Goal: Find specific page/section: Find specific page/section

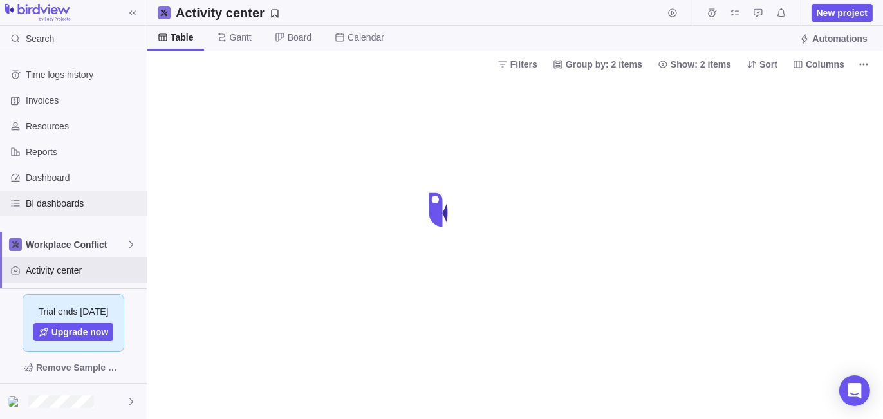
drag, startPoint x: 0, startPoint y: 0, endPoint x: 66, endPoint y: 205, distance: 214.9
click at [66, 205] on span "BI dashboards" at bounding box center [84, 203] width 116 height 13
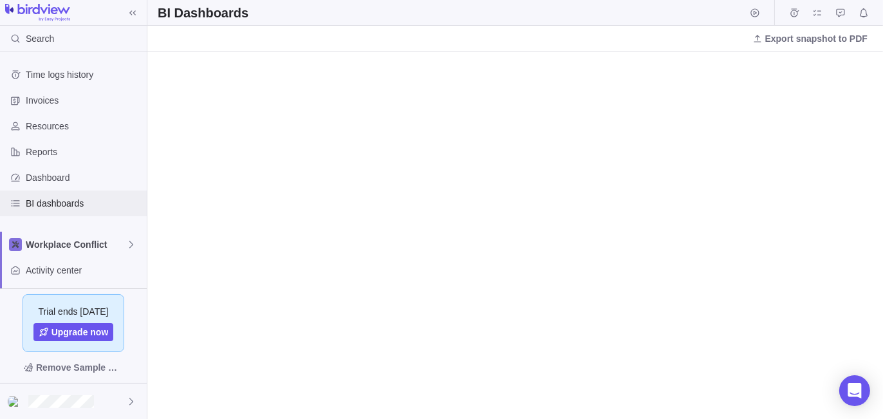
drag, startPoint x: 69, startPoint y: 201, endPoint x: 181, endPoint y: 202, distance: 111.9
click at [69, 201] on span "BI dashboards" at bounding box center [84, 203] width 116 height 13
click at [64, 120] on span "Resources" at bounding box center [84, 126] width 116 height 13
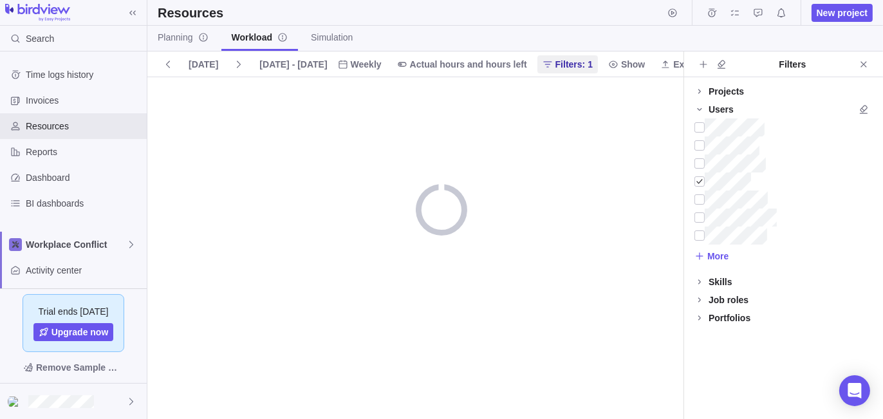
drag, startPoint x: 170, startPoint y: 37, endPoint x: 194, endPoint y: 79, distance: 48.1
click at [170, 38] on span "Planning" at bounding box center [183, 37] width 51 height 13
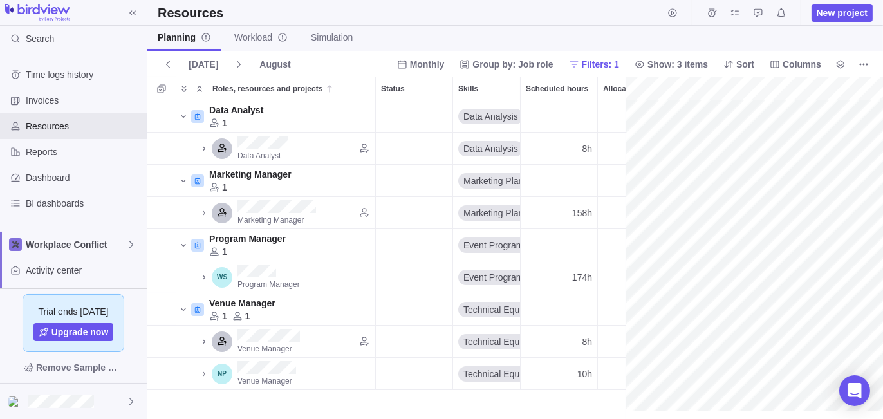
scroll to position [0, 102]
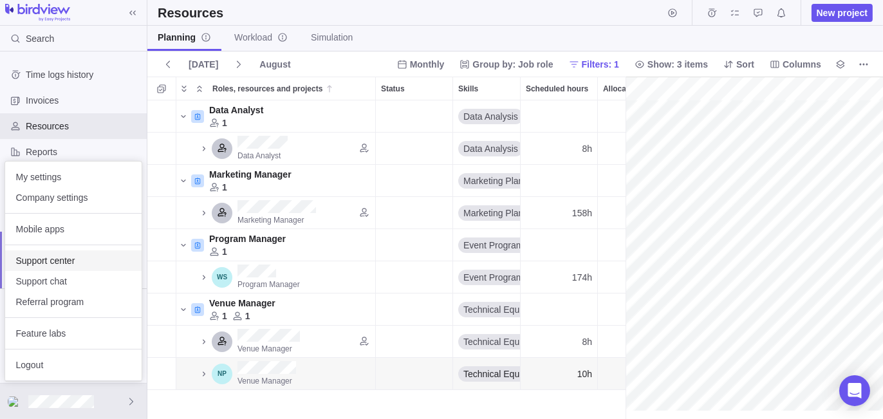
click at [80, 266] on span "Support center" at bounding box center [73, 260] width 116 height 13
